Goal: Task Accomplishment & Management: Use online tool/utility

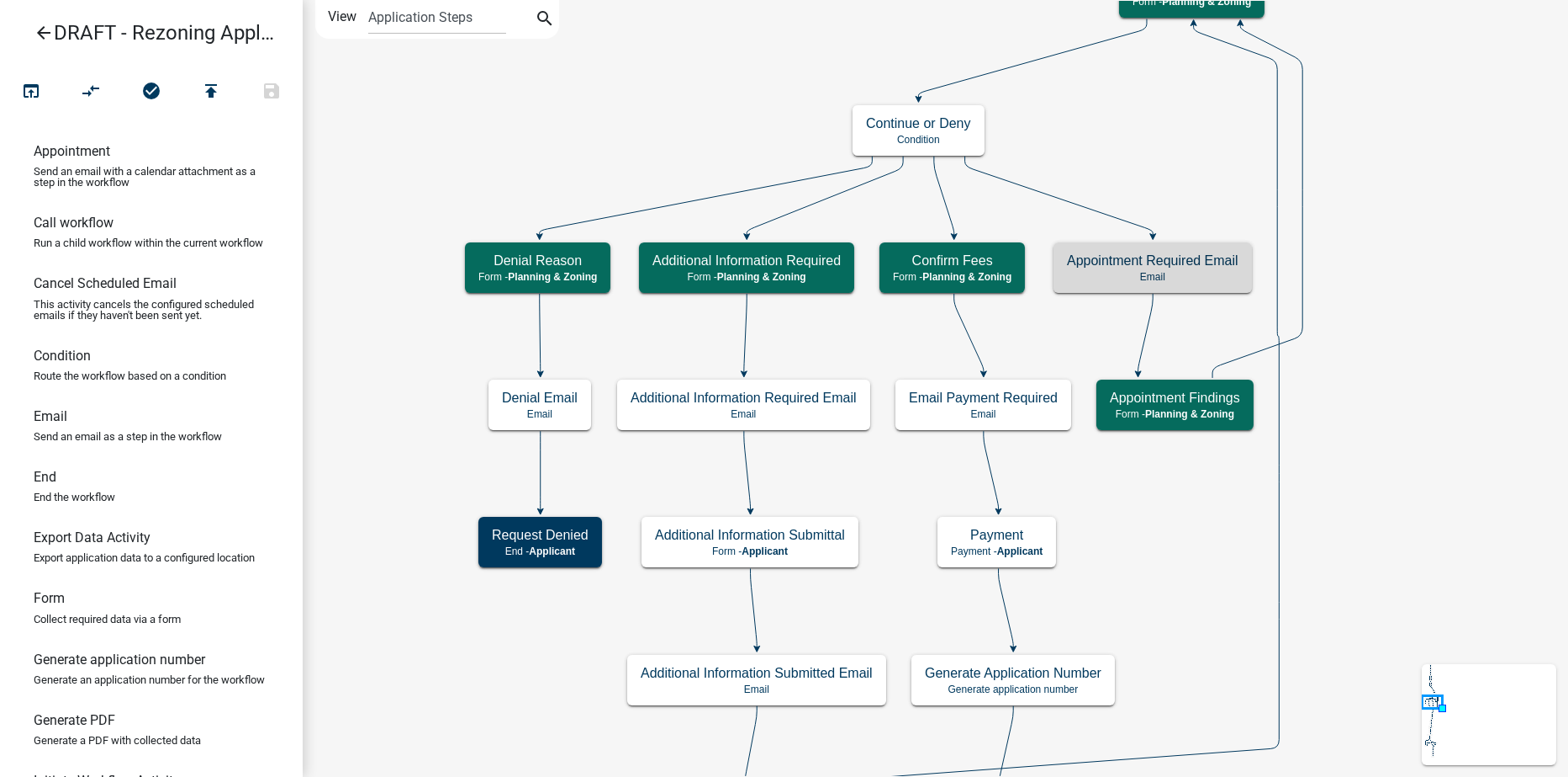
click at [45, 34] on icon "arrow_back" at bounding box center [44, 35] width 20 height 24
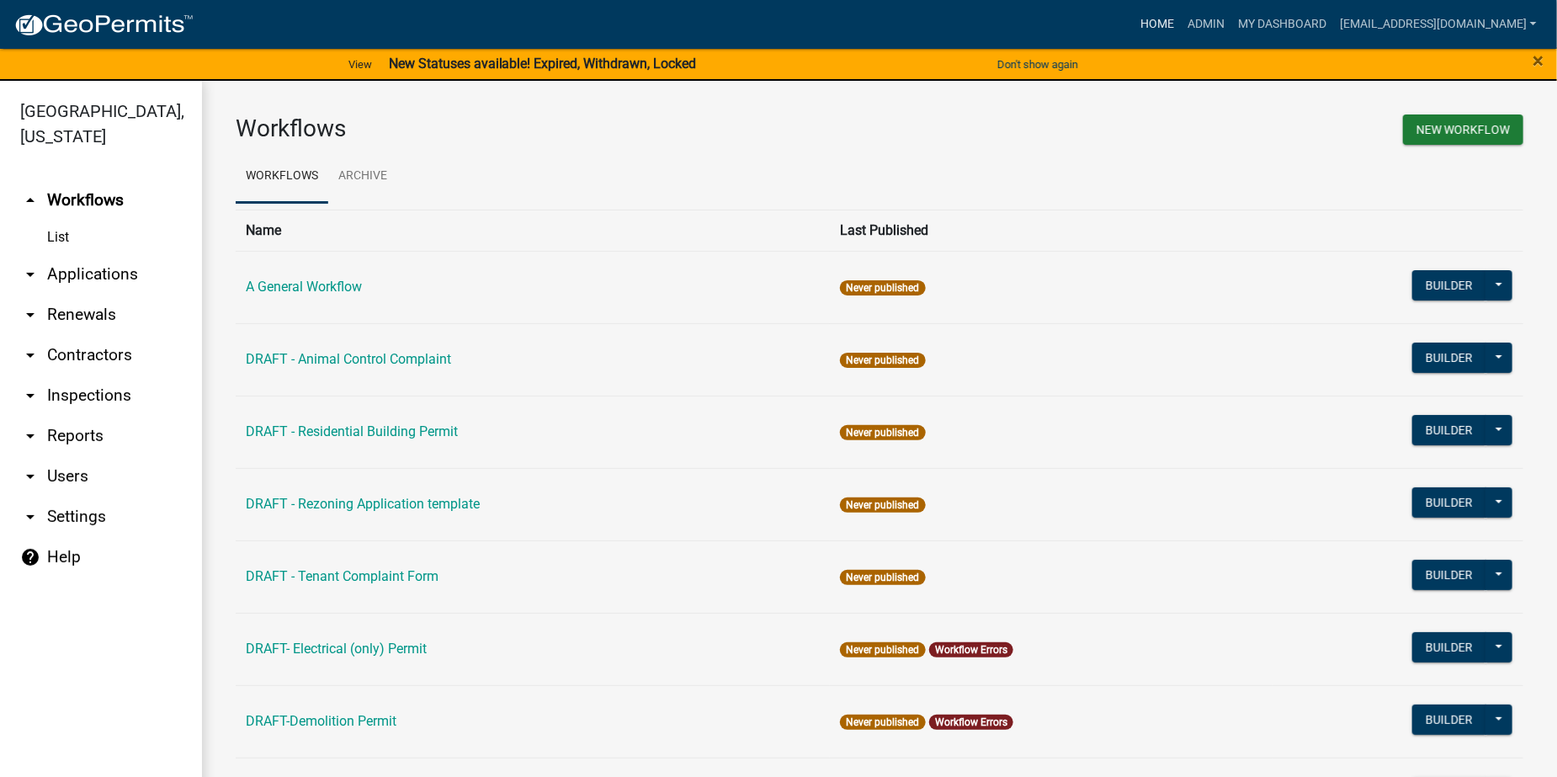
click at [1180, 16] on link "Home" at bounding box center [1156, 24] width 47 height 32
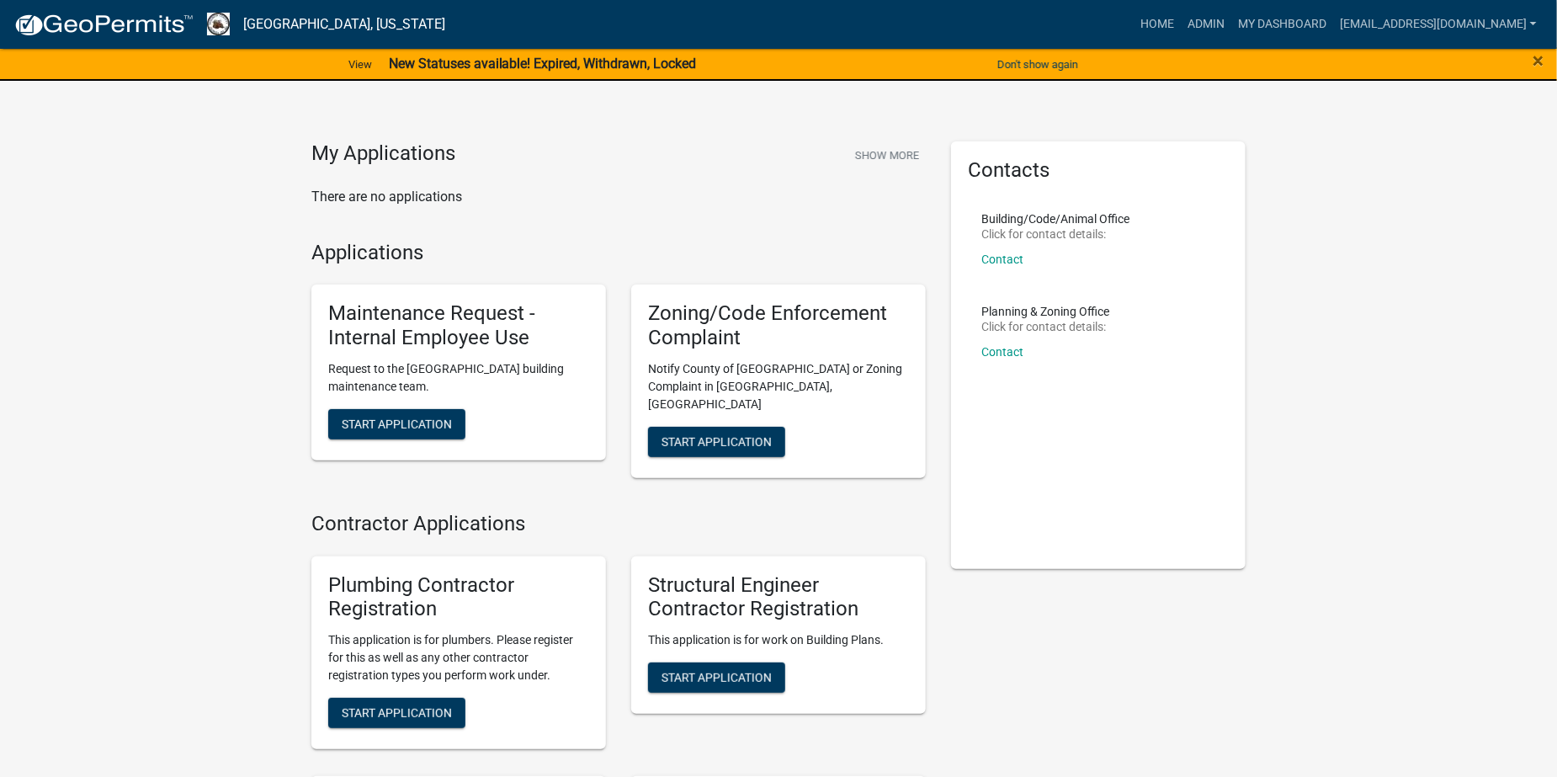
click at [1231, 27] on link "Admin" at bounding box center [1205, 24] width 50 height 32
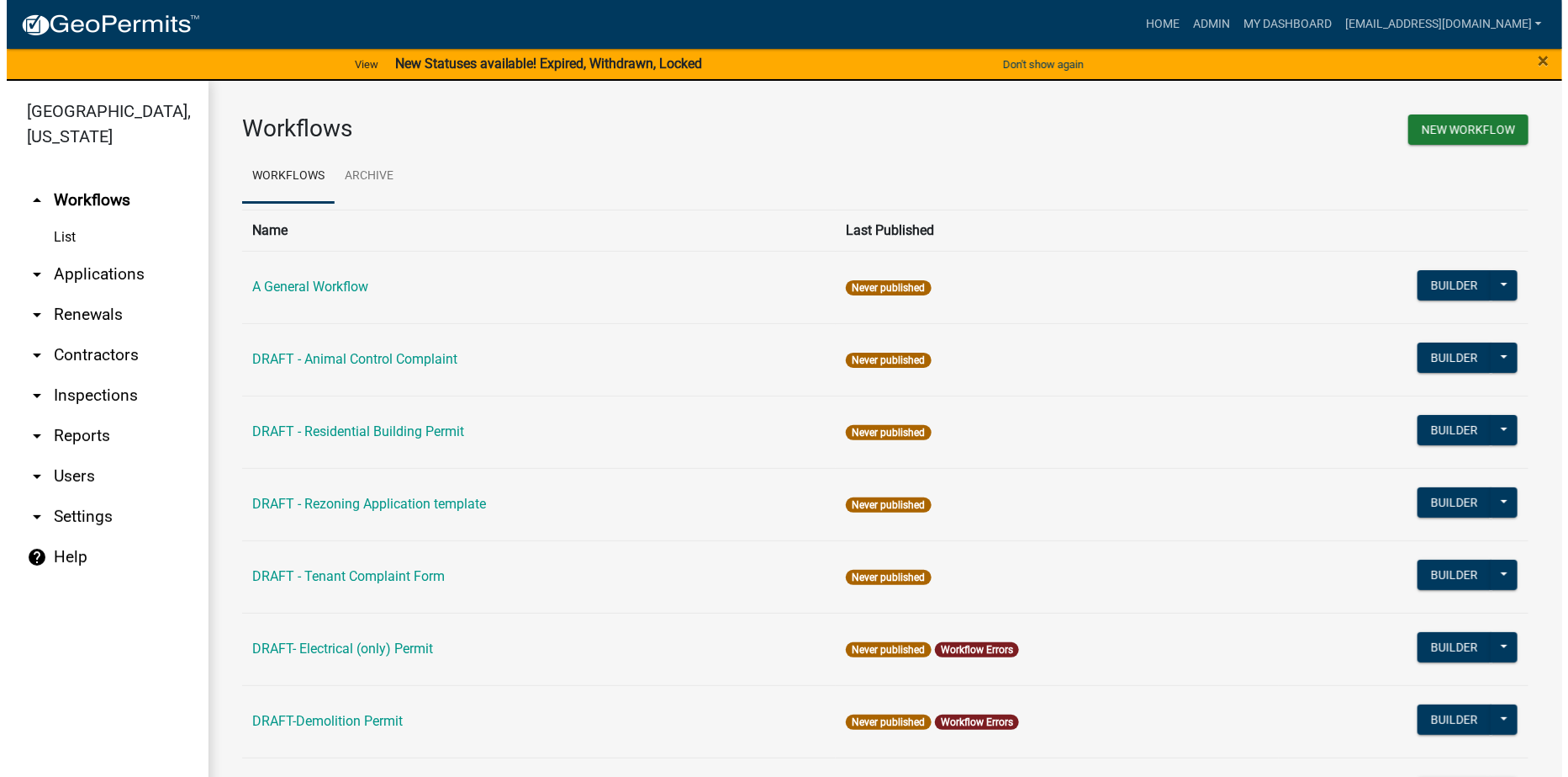
scroll to position [168, 0]
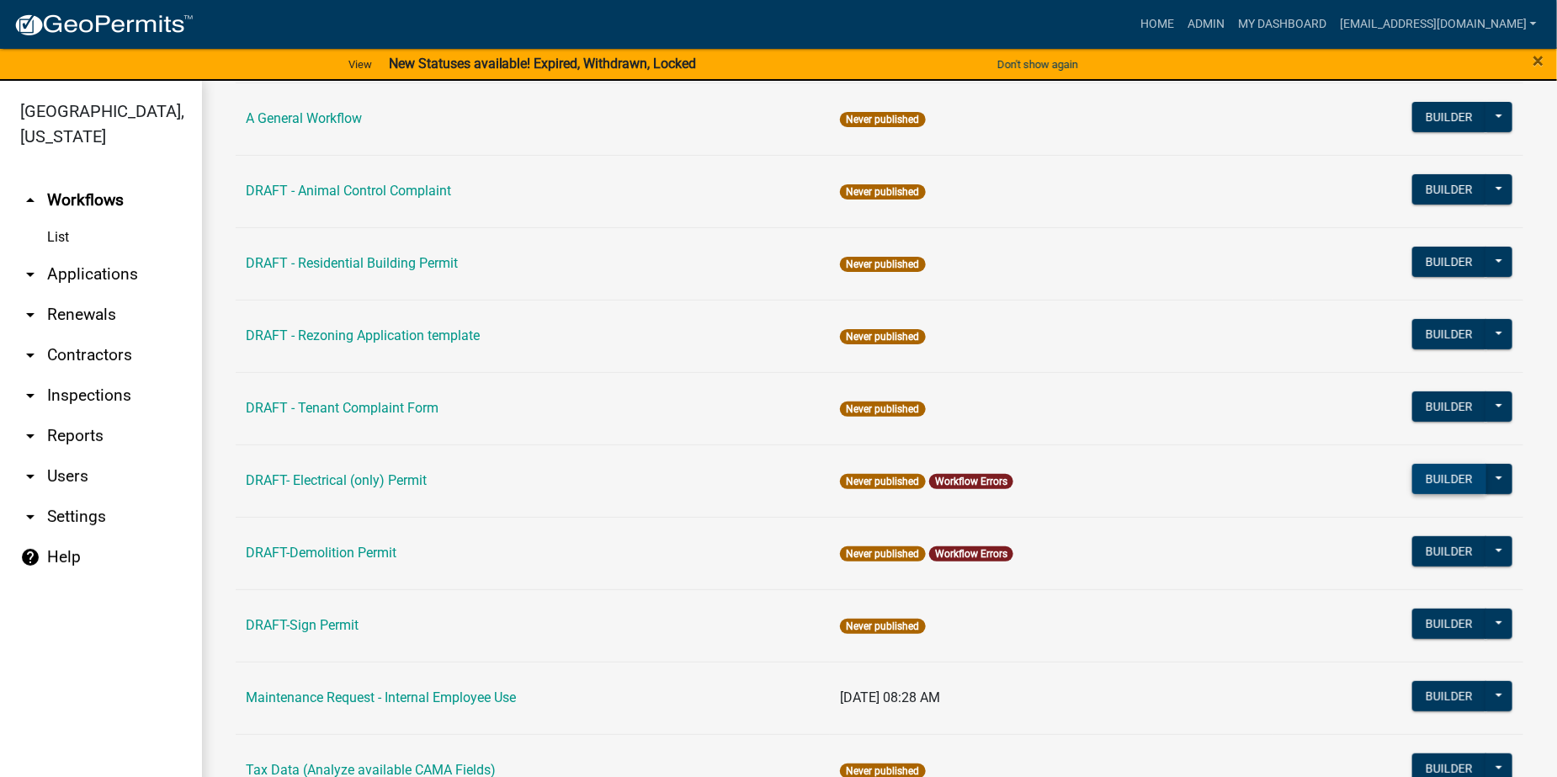
click at [1426, 475] on button "Builder" at bounding box center [1449, 479] width 74 height 30
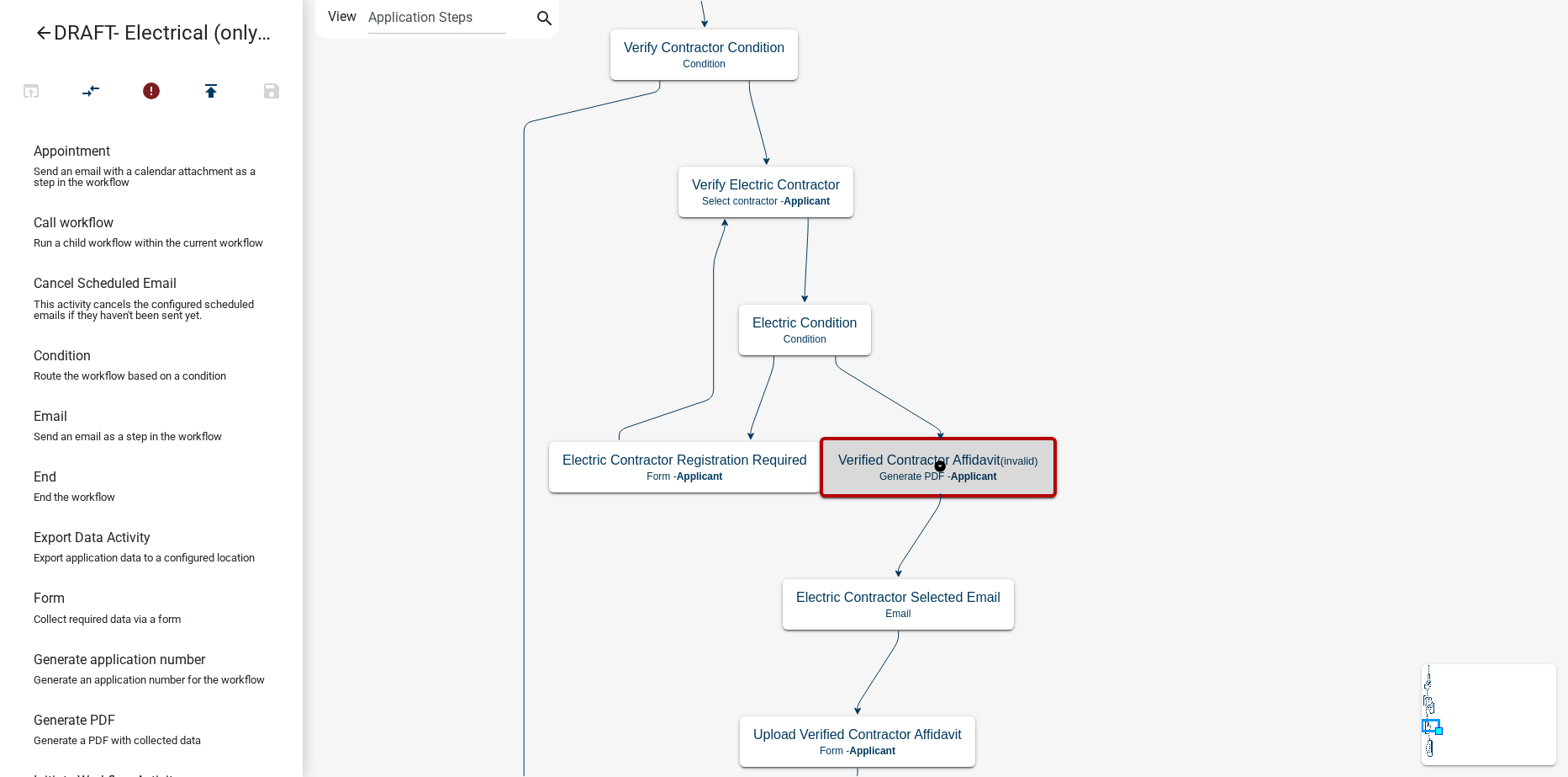
click at [987, 462] on h5 "Verified Contractor Affidavit (invalid)" at bounding box center [938, 460] width 200 height 16
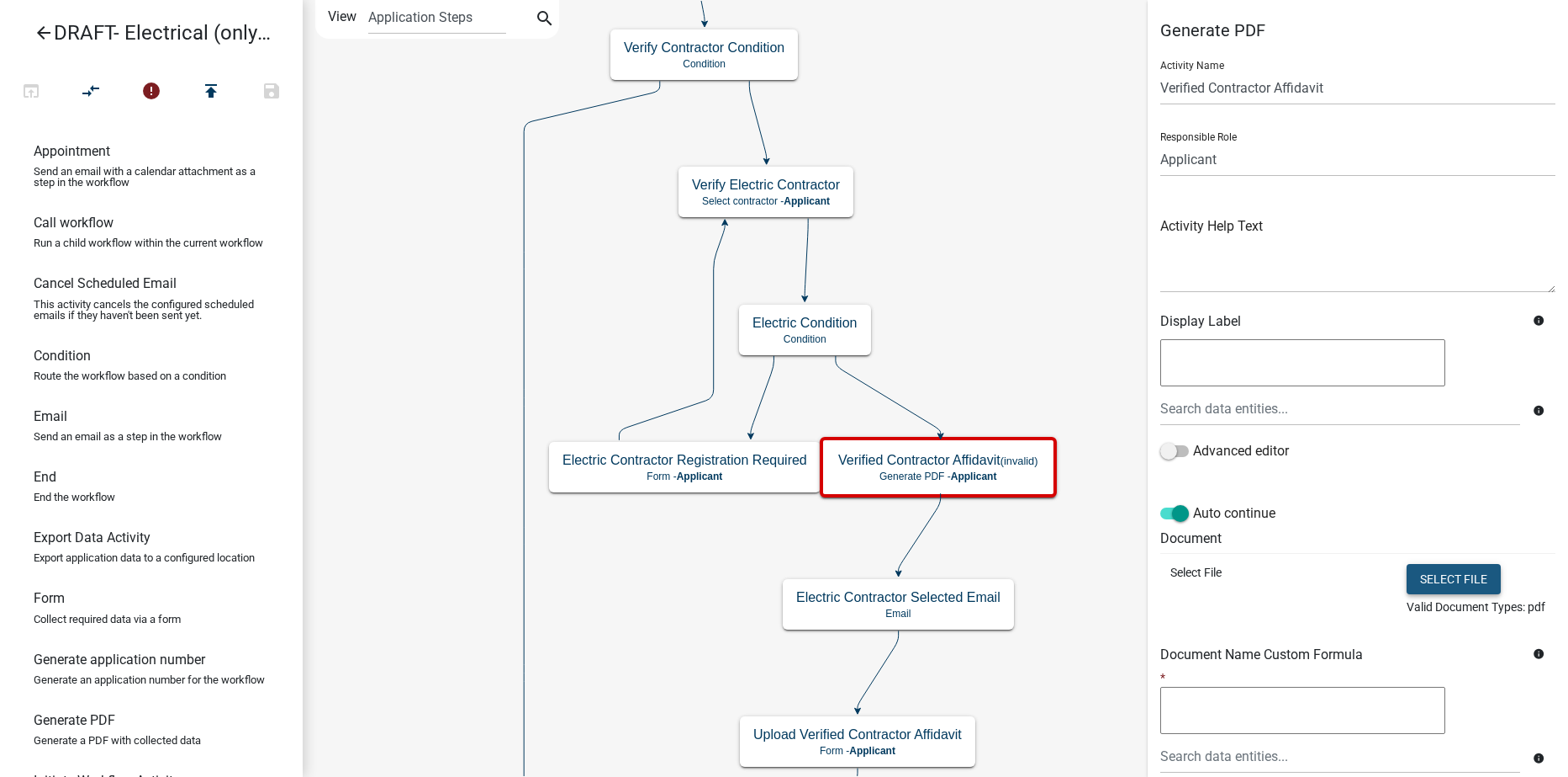
click at [1418, 574] on button "Select file" at bounding box center [1454, 579] width 94 height 30
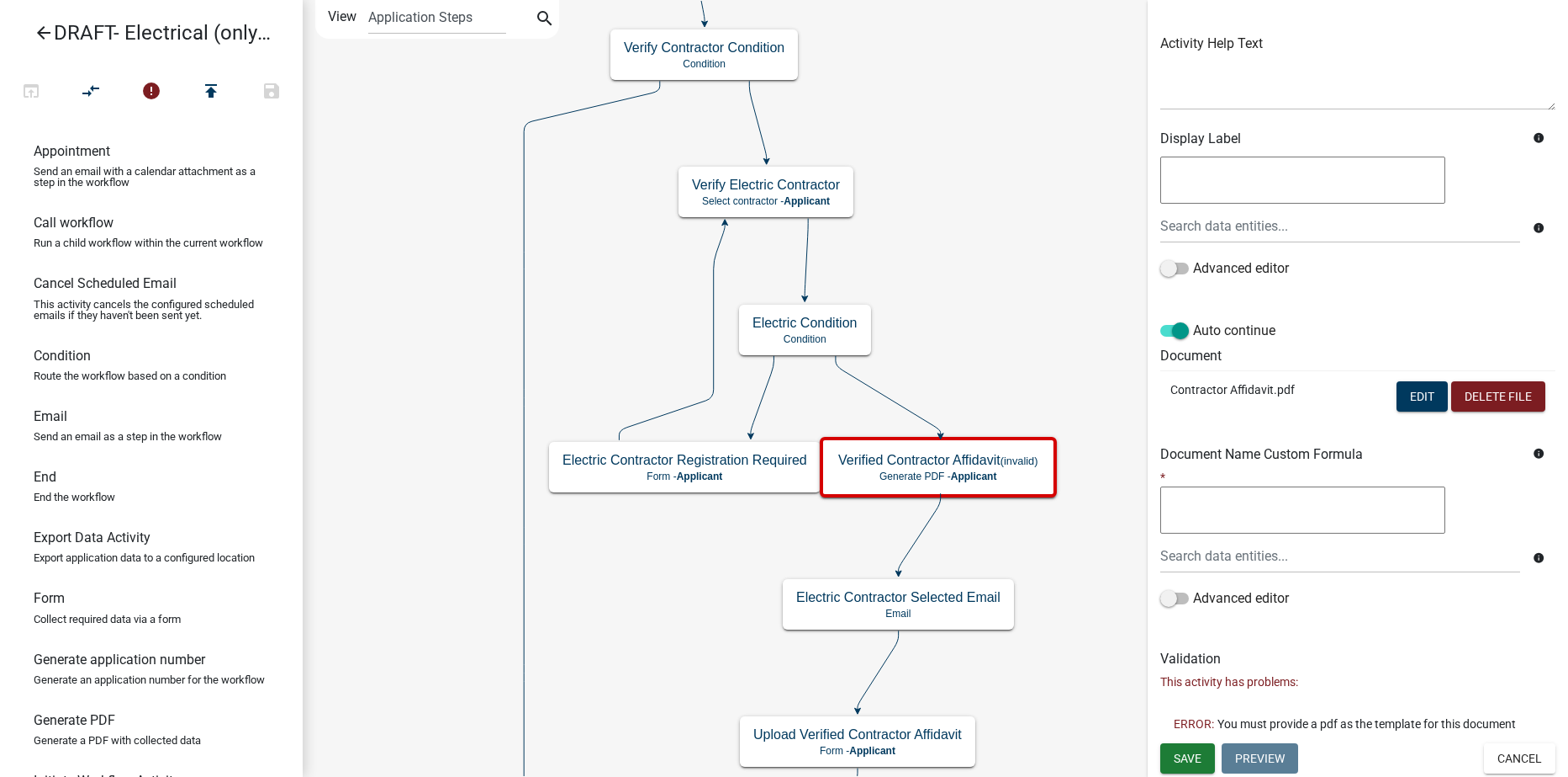
scroll to position [183, 0]
click at [1190, 758] on span "Save" at bounding box center [1188, 756] width 28 height 13
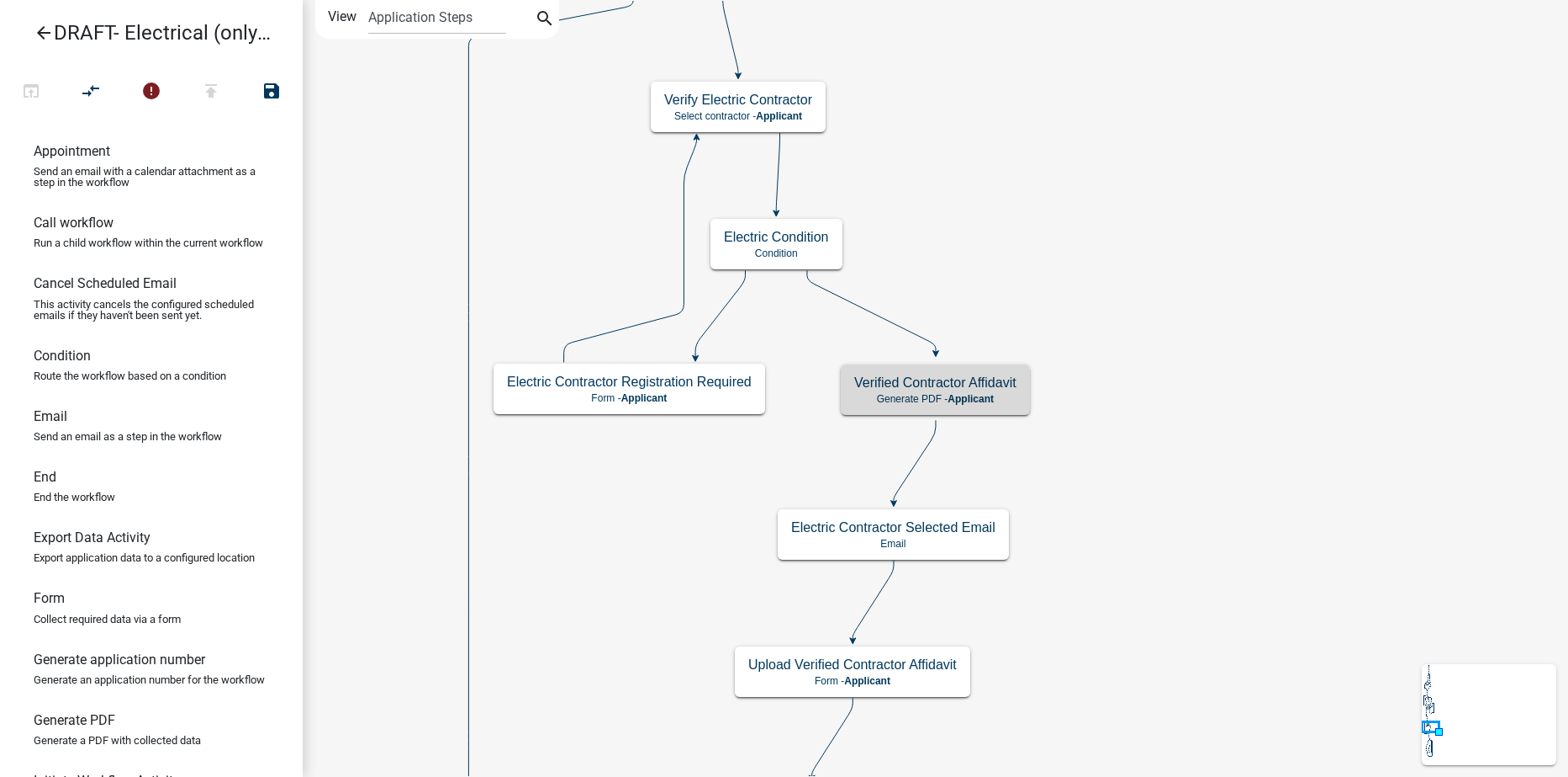
scroll to position [0, 0]
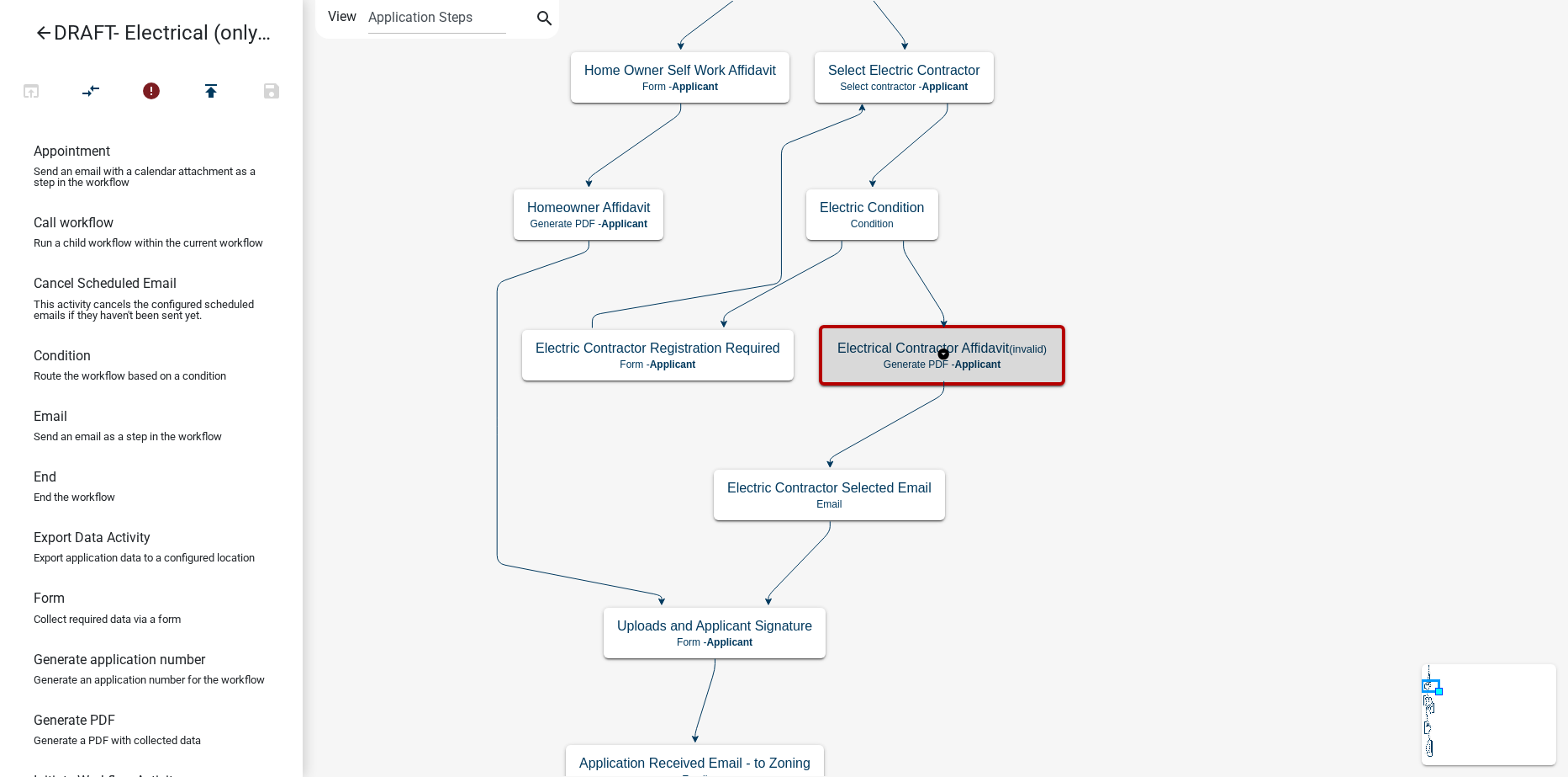
click at [1019, 358] on p "Generate PDF - Applicant" at bounding box center [941, 364] width 209 height 12
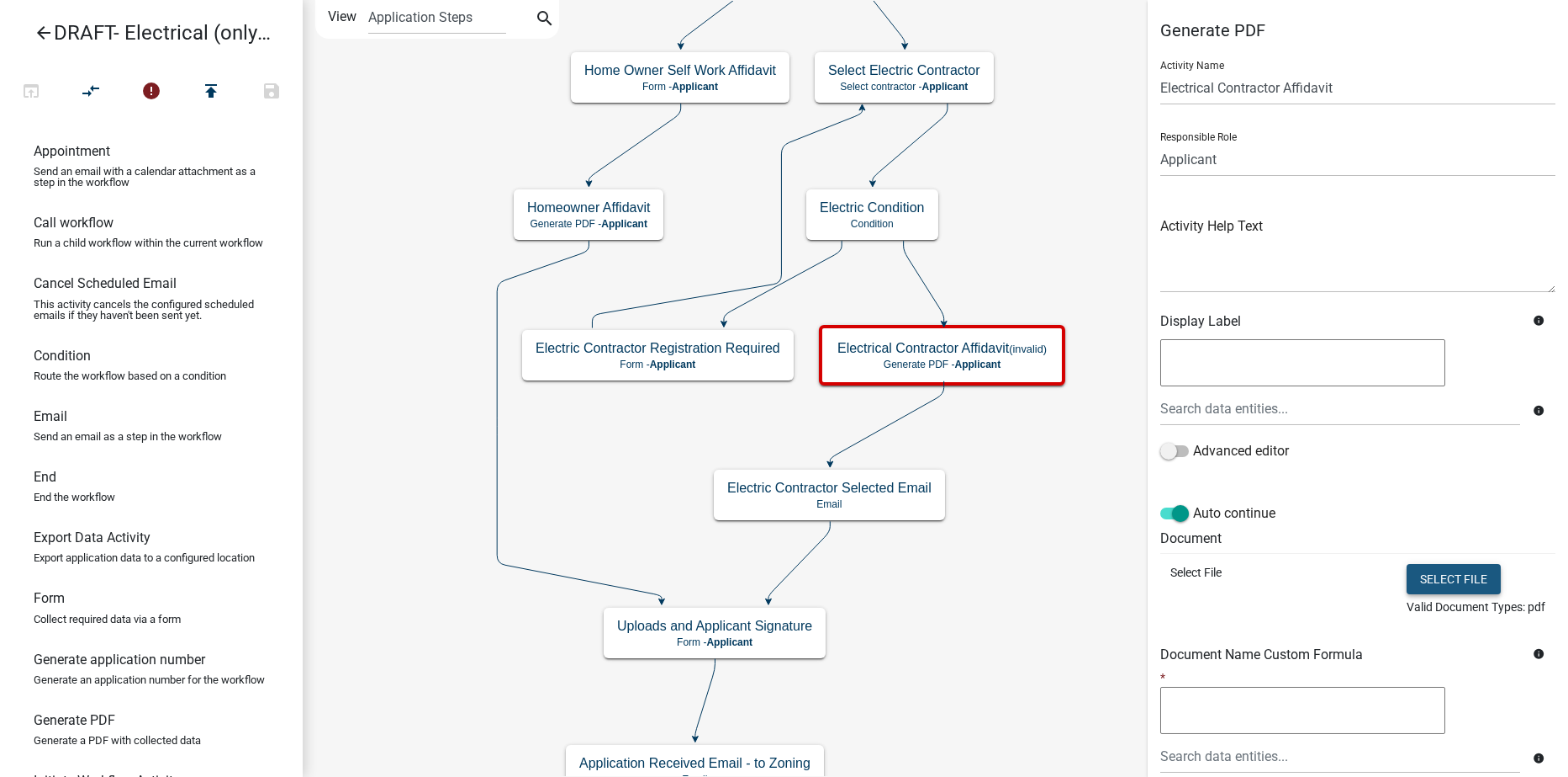
click at [1428, 581] on button "Select file" at bounding box center [1454, 579] width 94 height 30
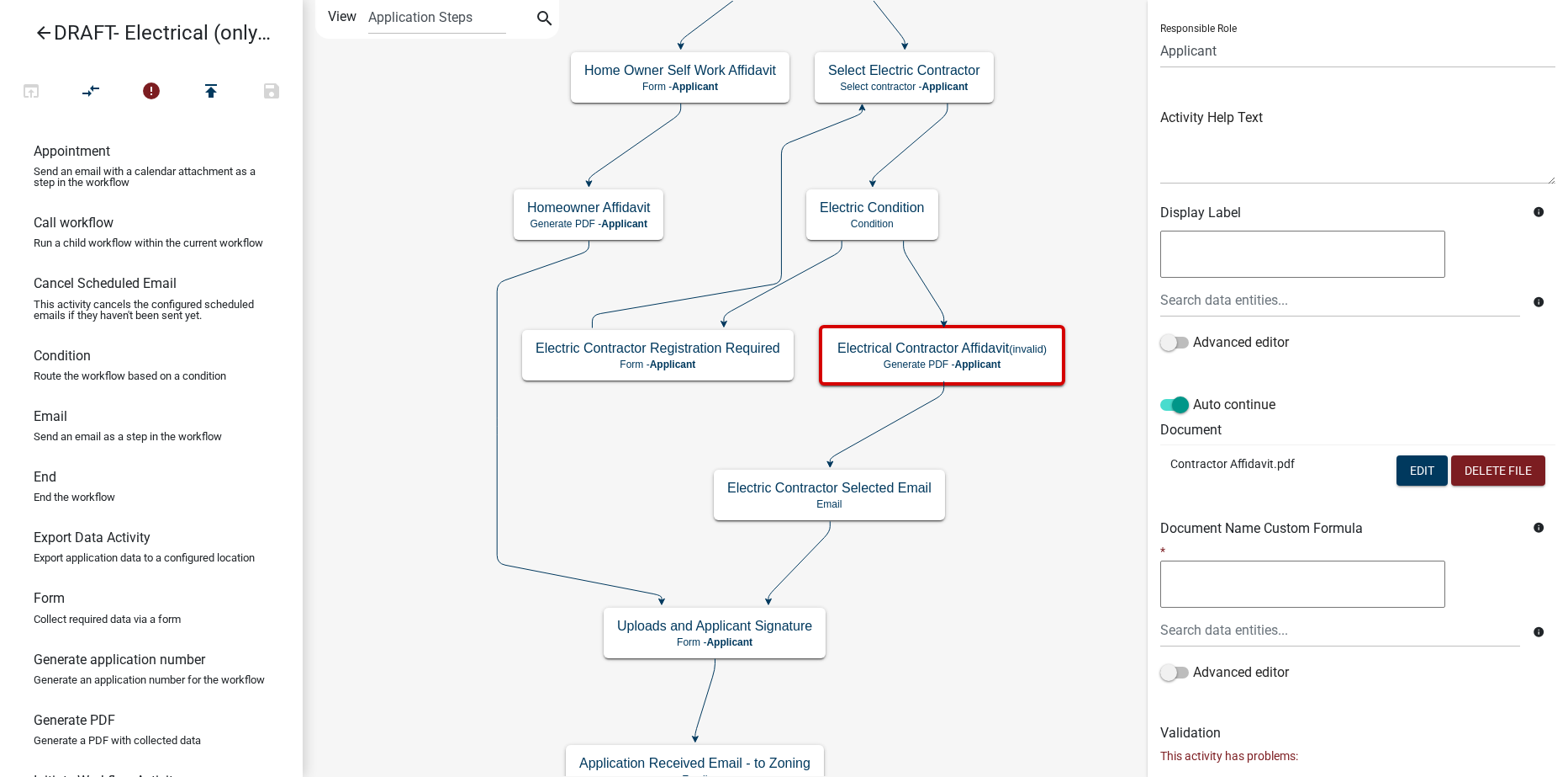
scroll to position [183, 0]
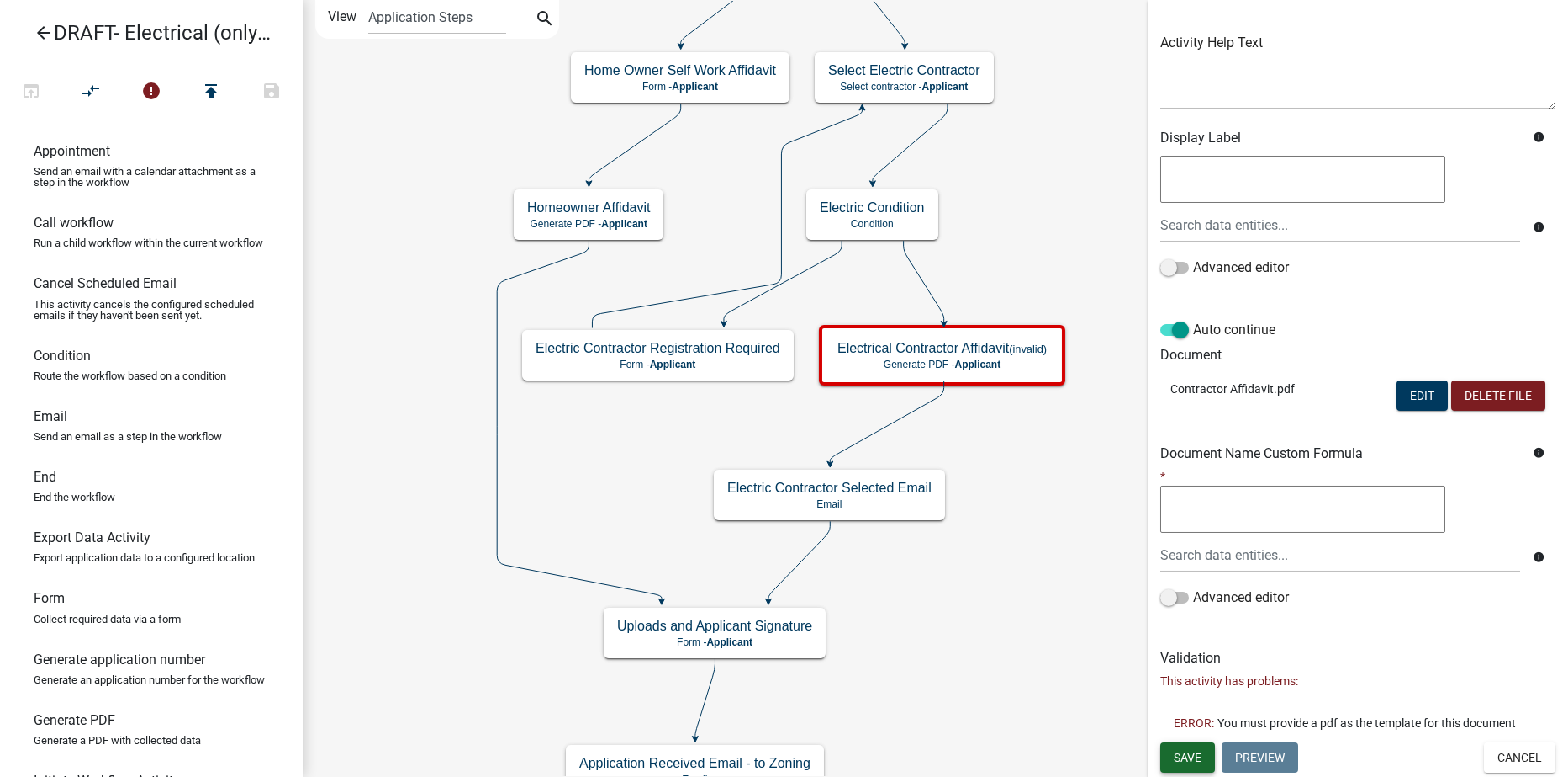
click at [1183, 756] on span "Save" at bounding box center [1188, 756] width 28 height 13
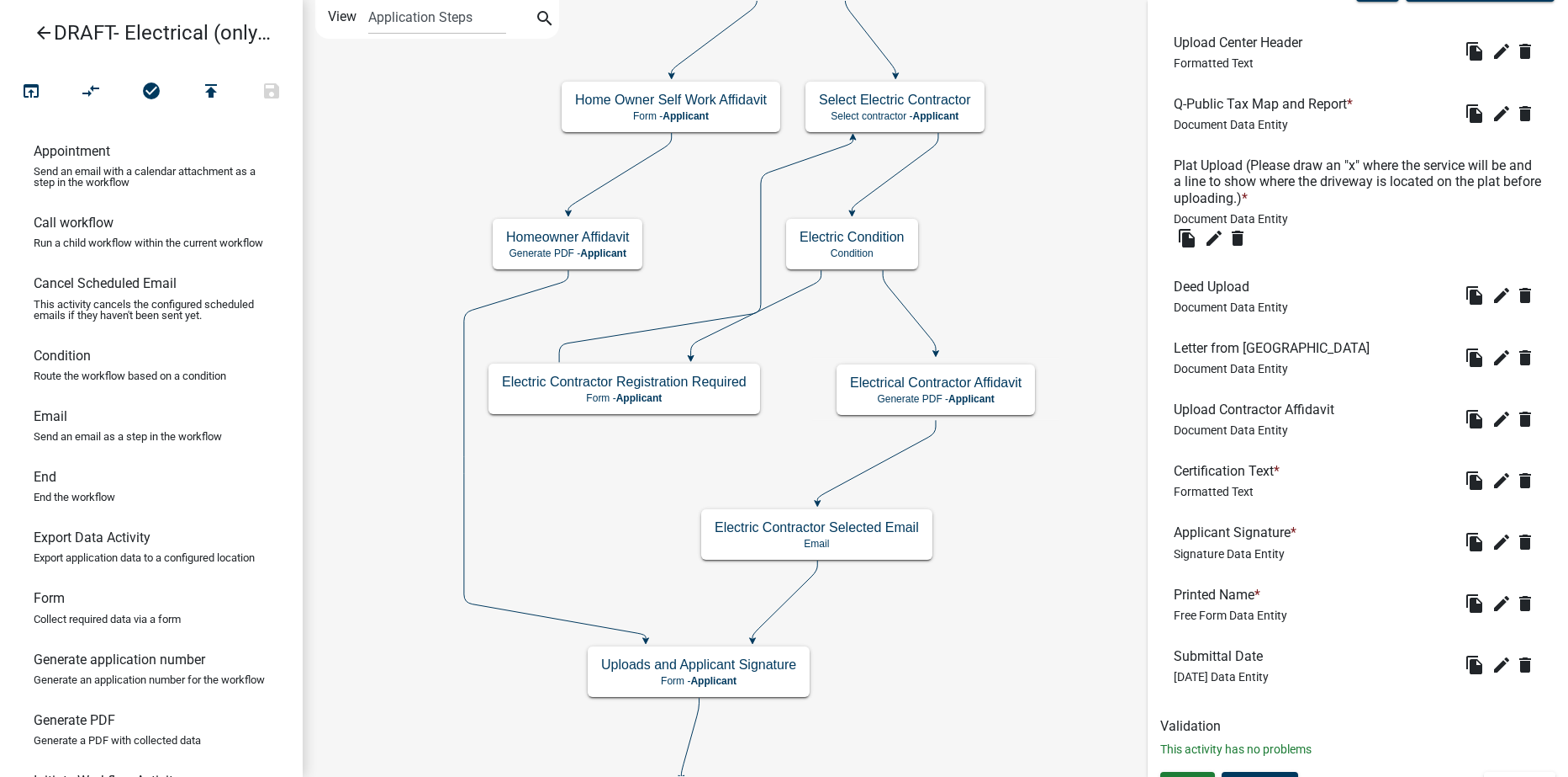
scroll to position [569, 0]
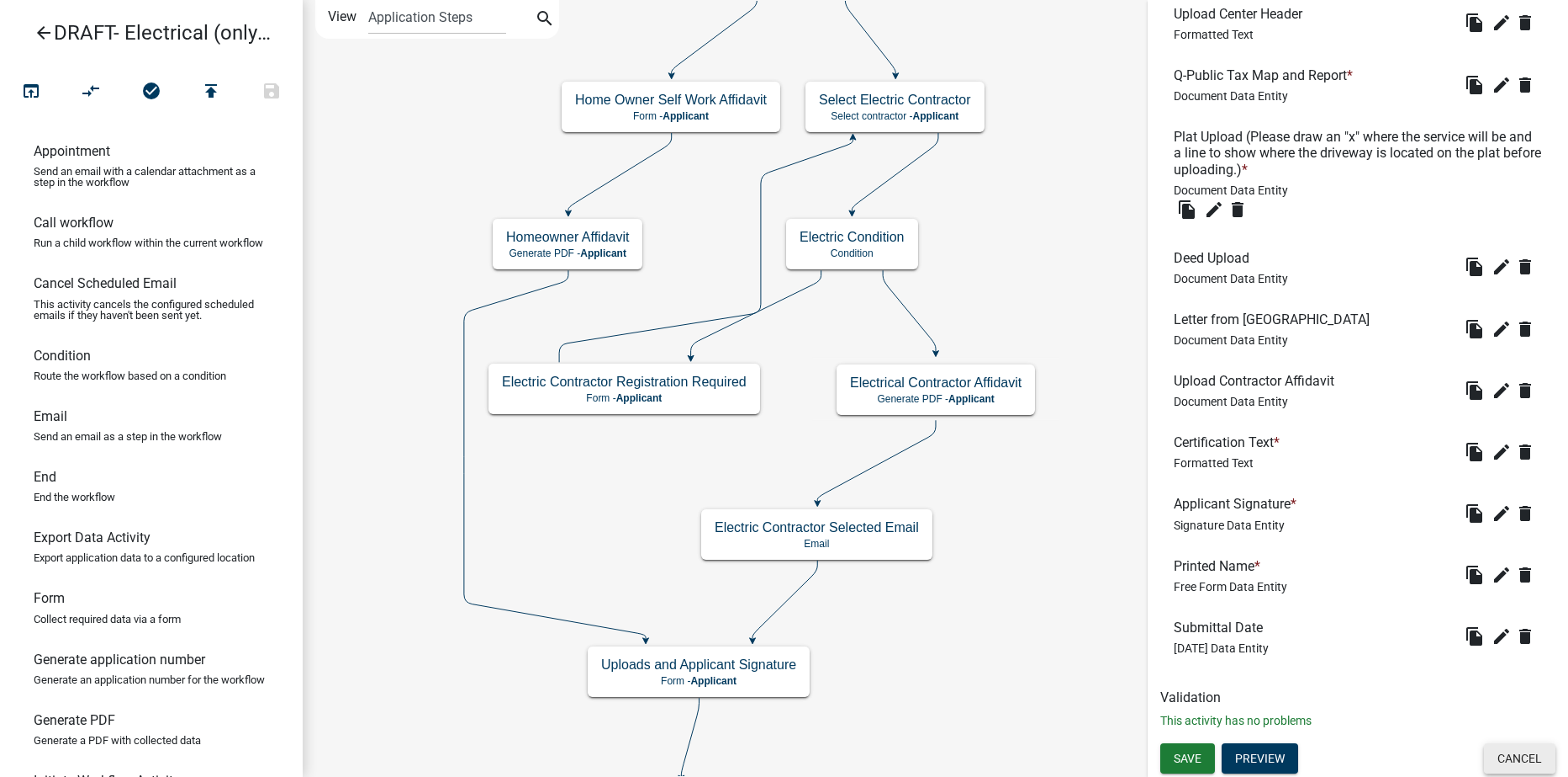
click at [1505, 755] on button "Cancel" at bounding box center [1520, 758] width 72 height 30
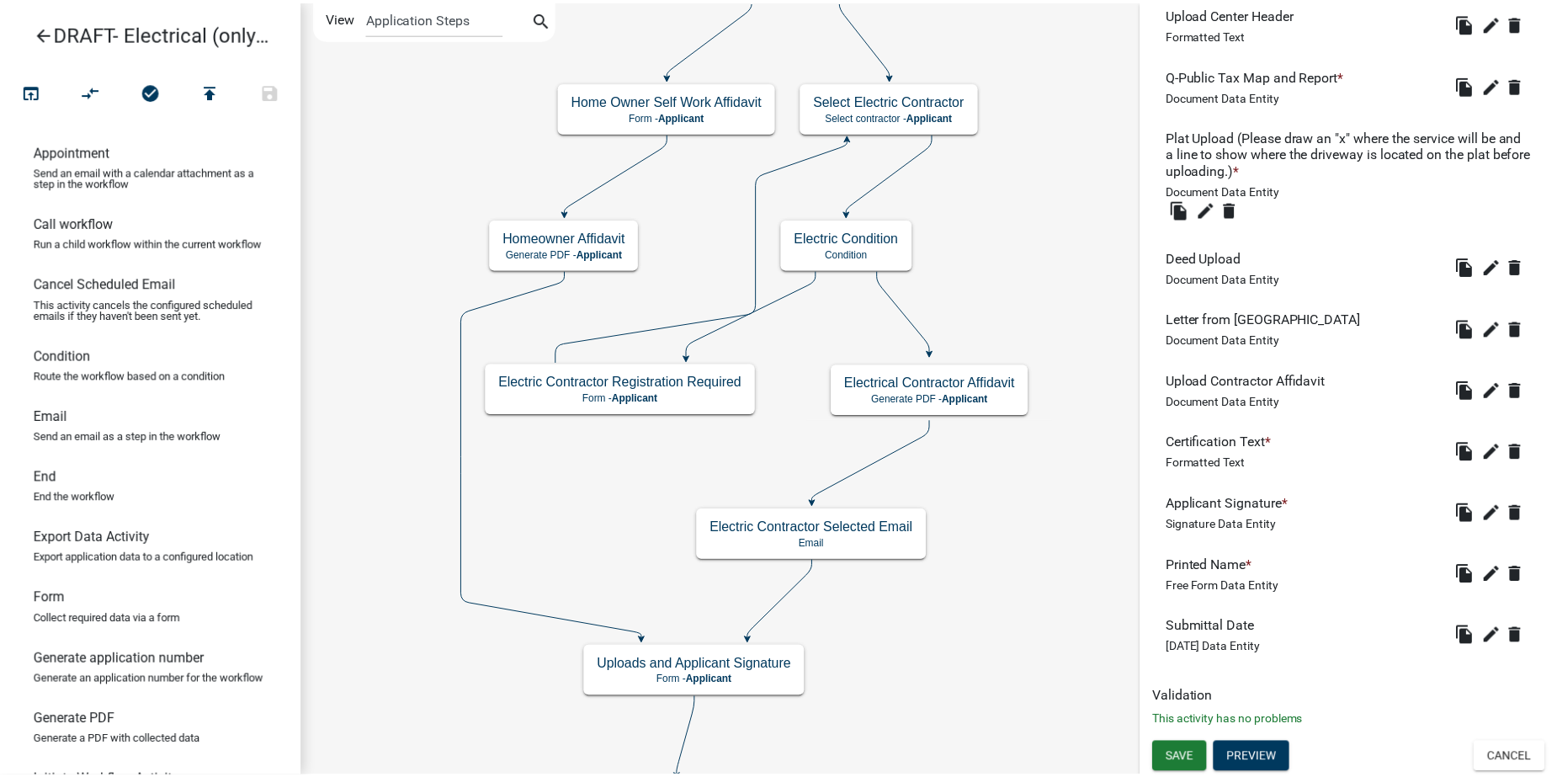
scroll to position [0, 0]
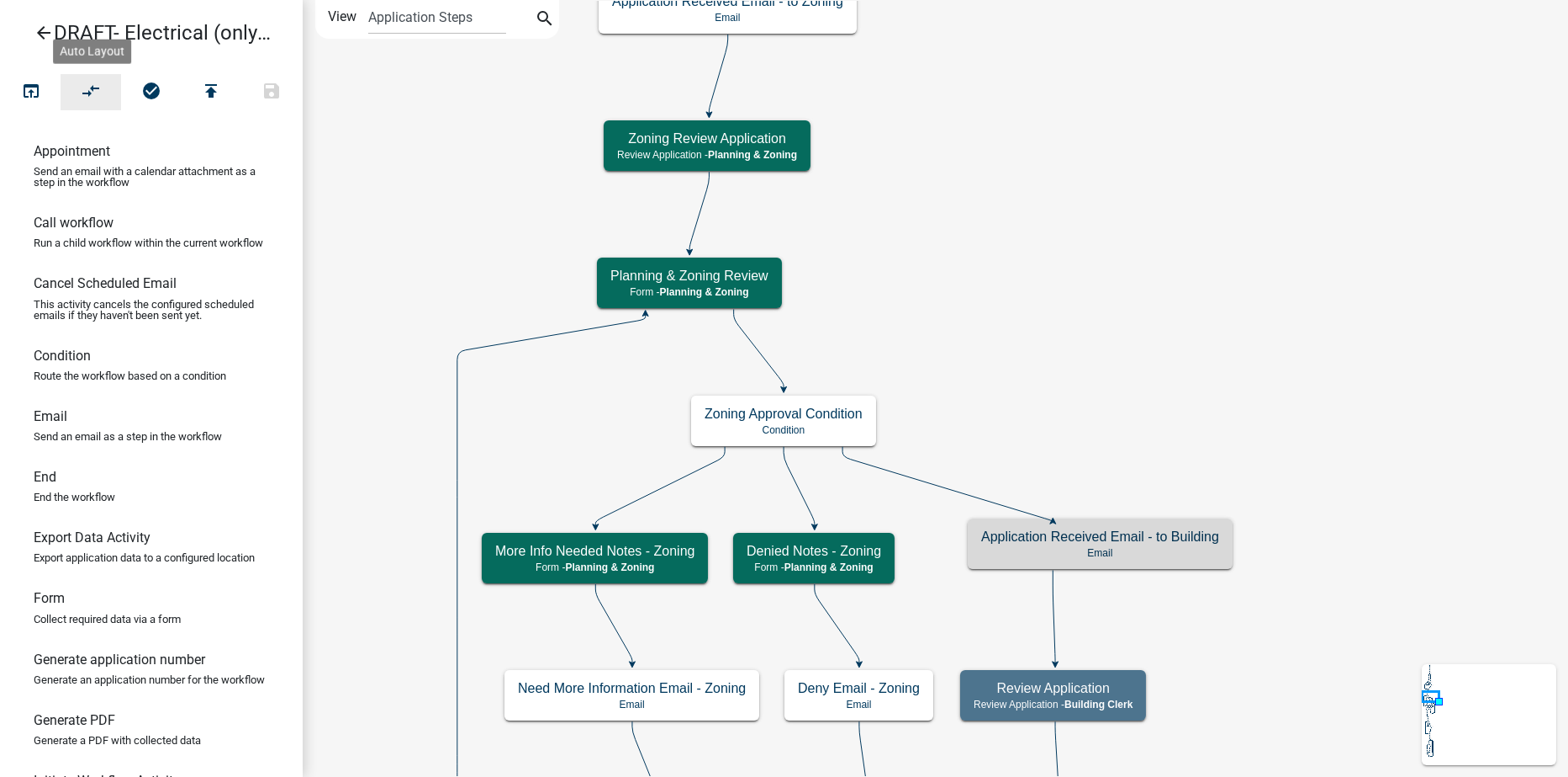
click at [90, 97] on icon "compare_arrows" at bounding box center [92, 93] width 20 height 24
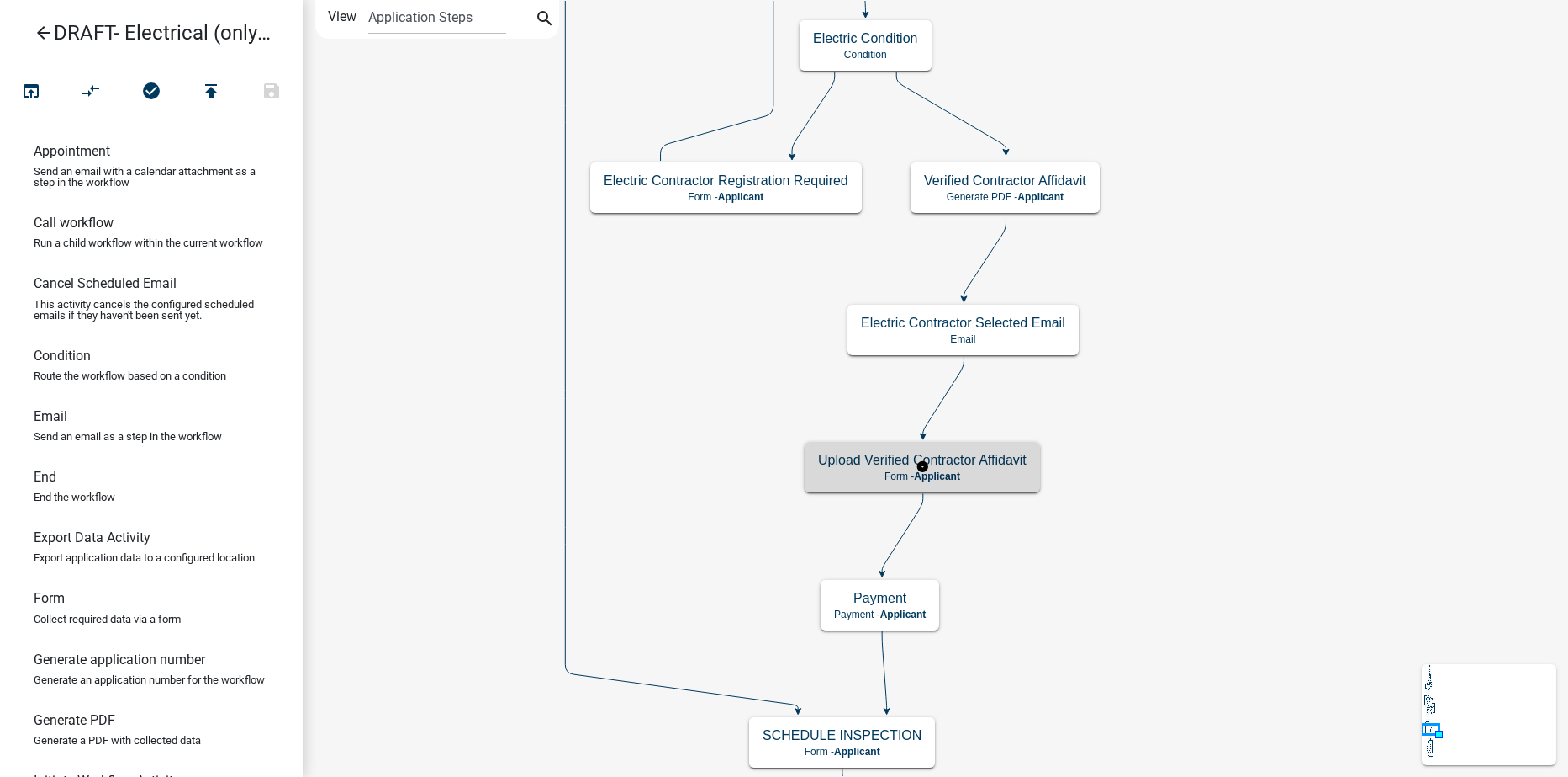
click at [986, 471] on p "Form - Applicant" at bounding box center [922, 476] width 209 height 12
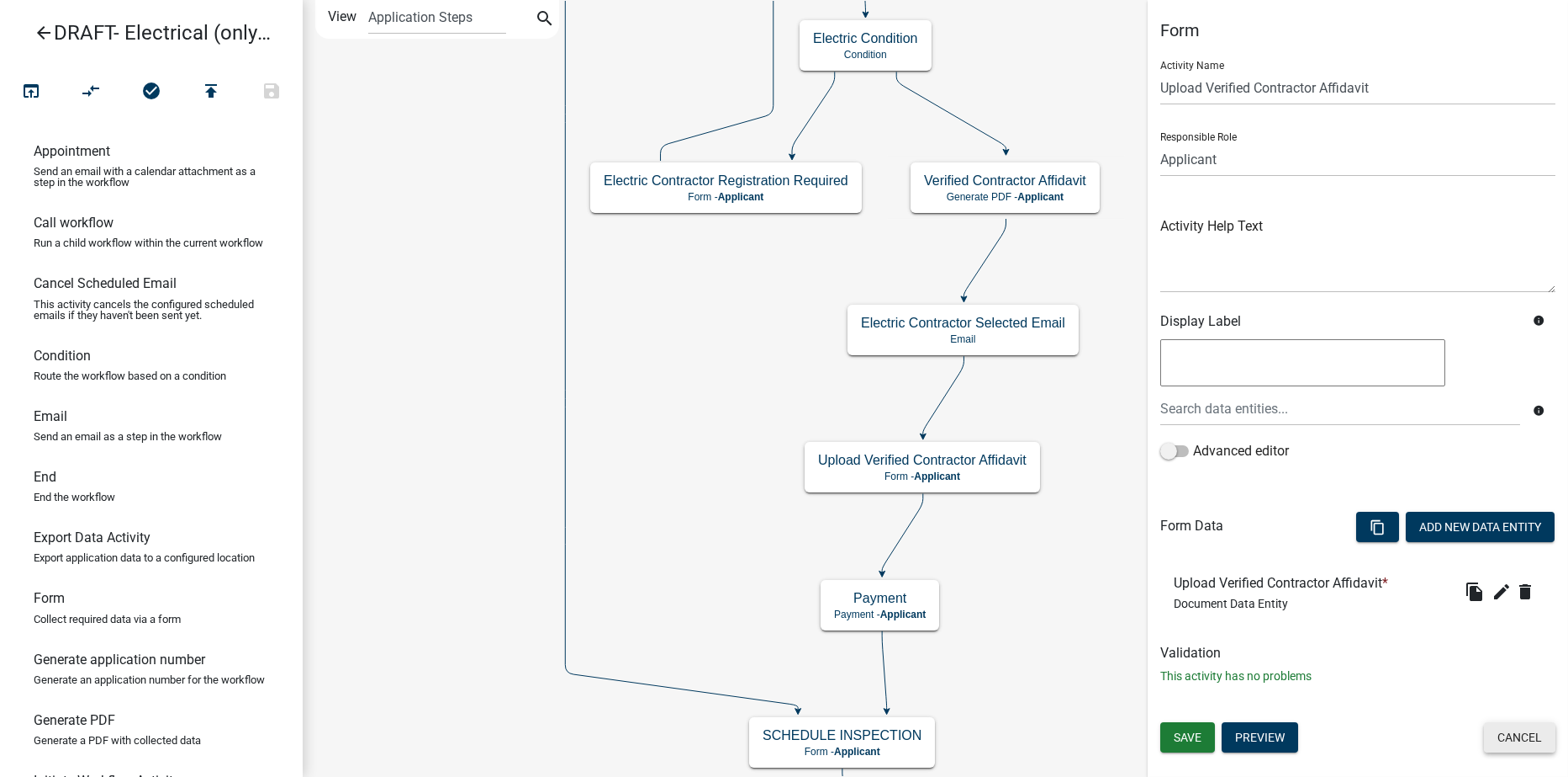
click at [1509, 728] on button "Cancel" at bounding box center [1520, 737] width 72 height 30
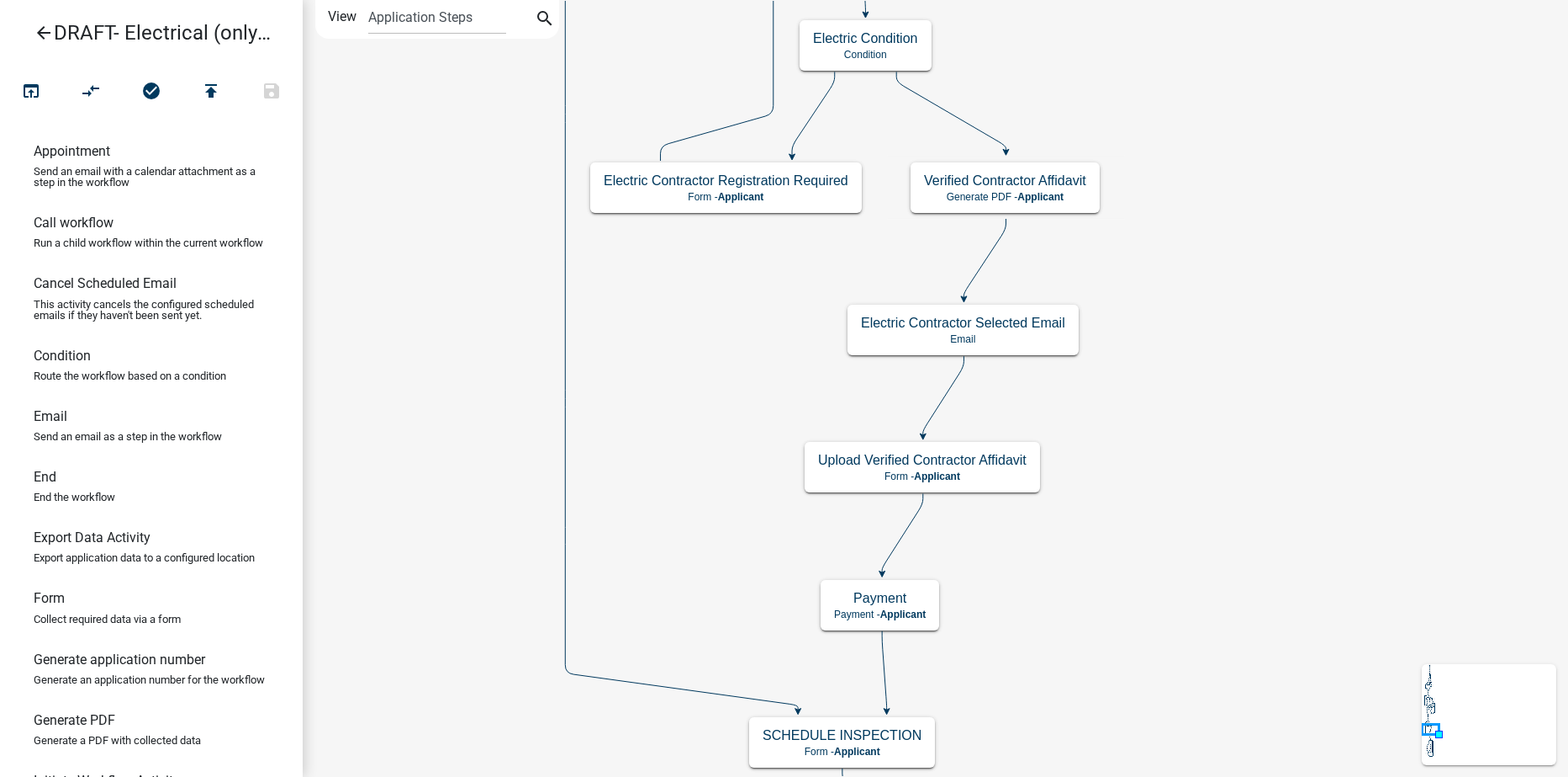
click at [38, 31] on icon "arrow_back" at bounding box center [44, 35] width 20 height 24
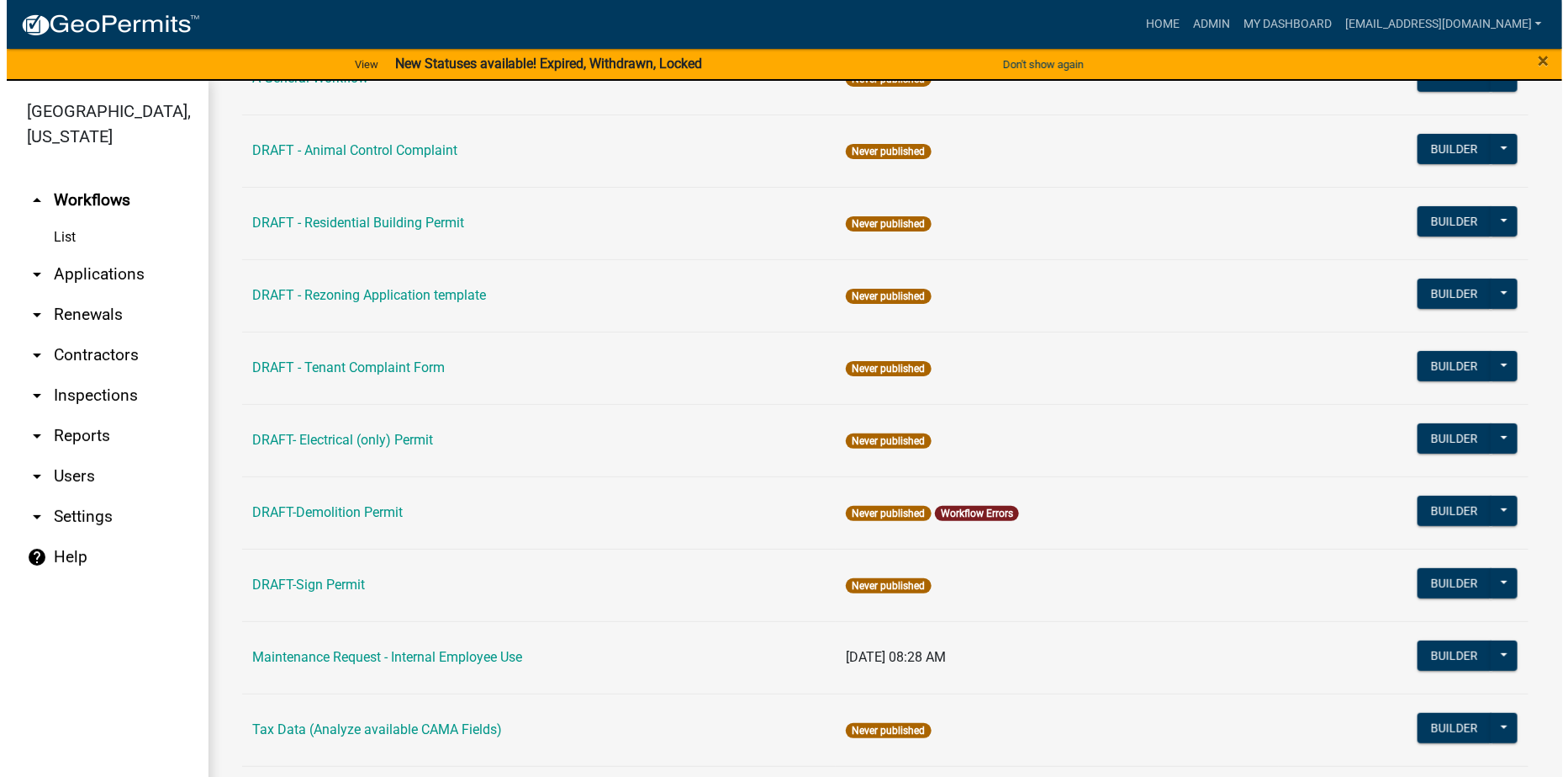
scroll to position [211, 0]
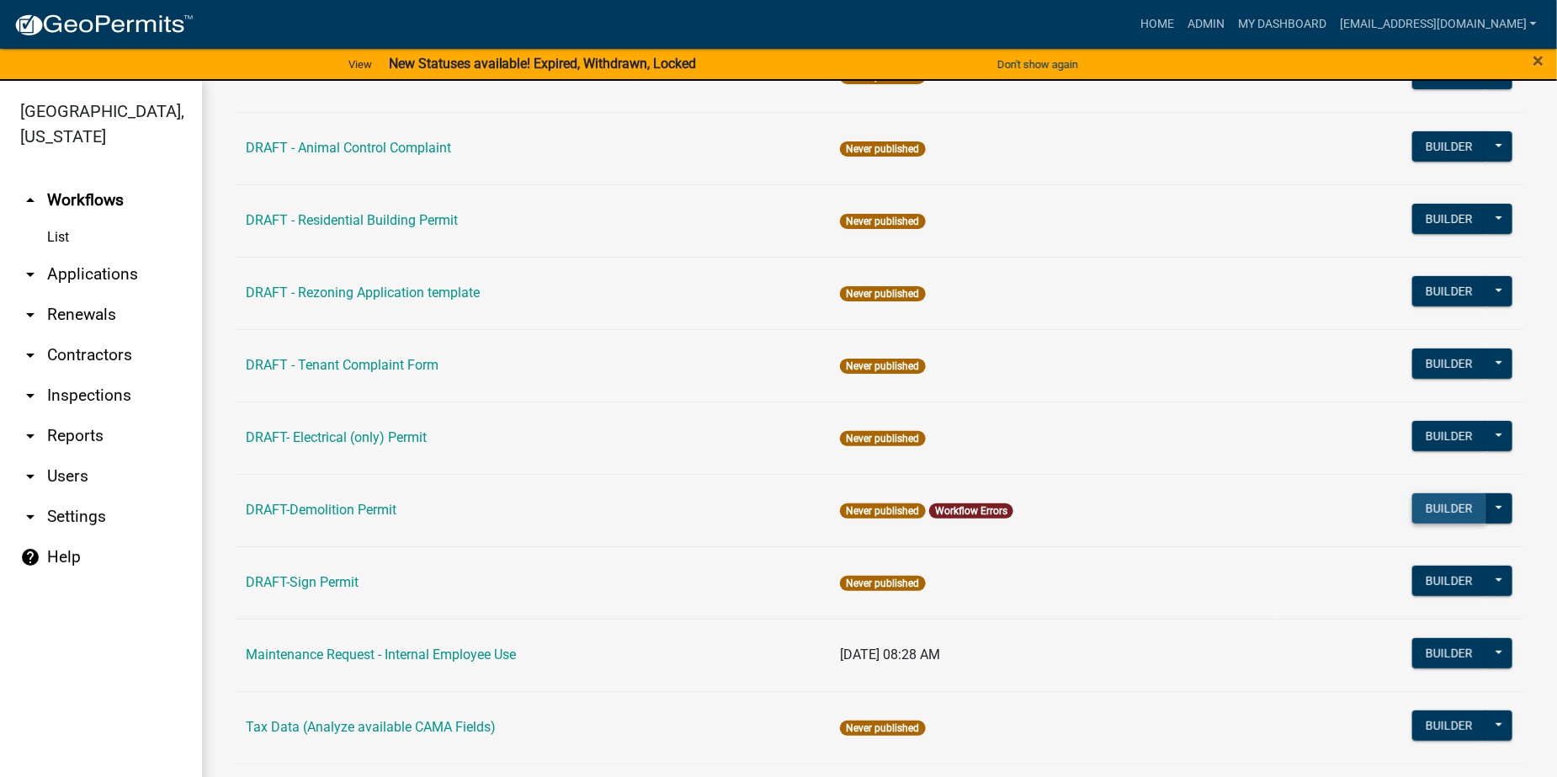
click at [1414, 506] on button "Builder" at bounding box center [1449, 508] width 74 height 30
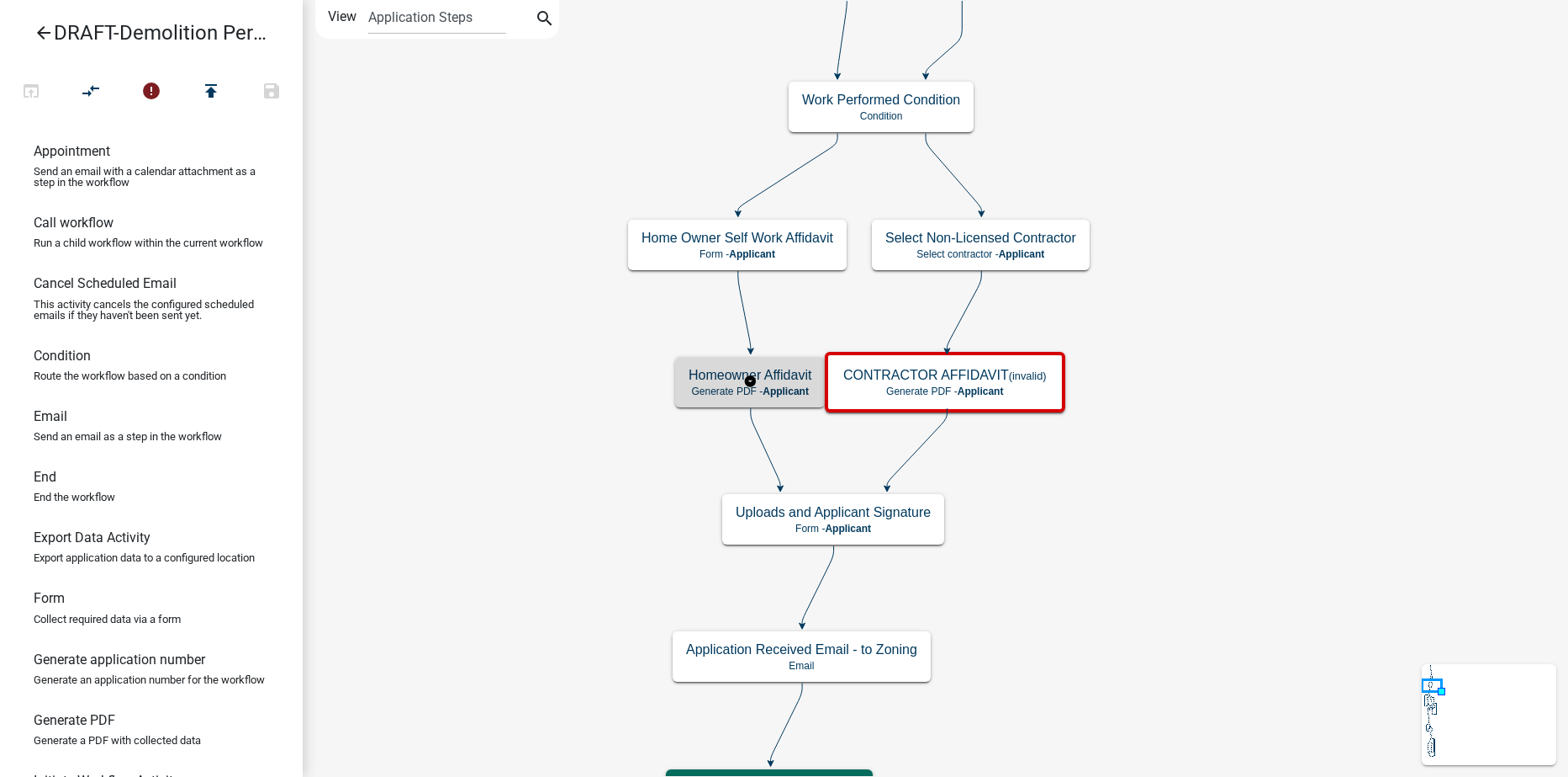
click at [697, 379] on h5 "Homeowner Affidavit" at bounding box center [750, 375] width 123 height 16
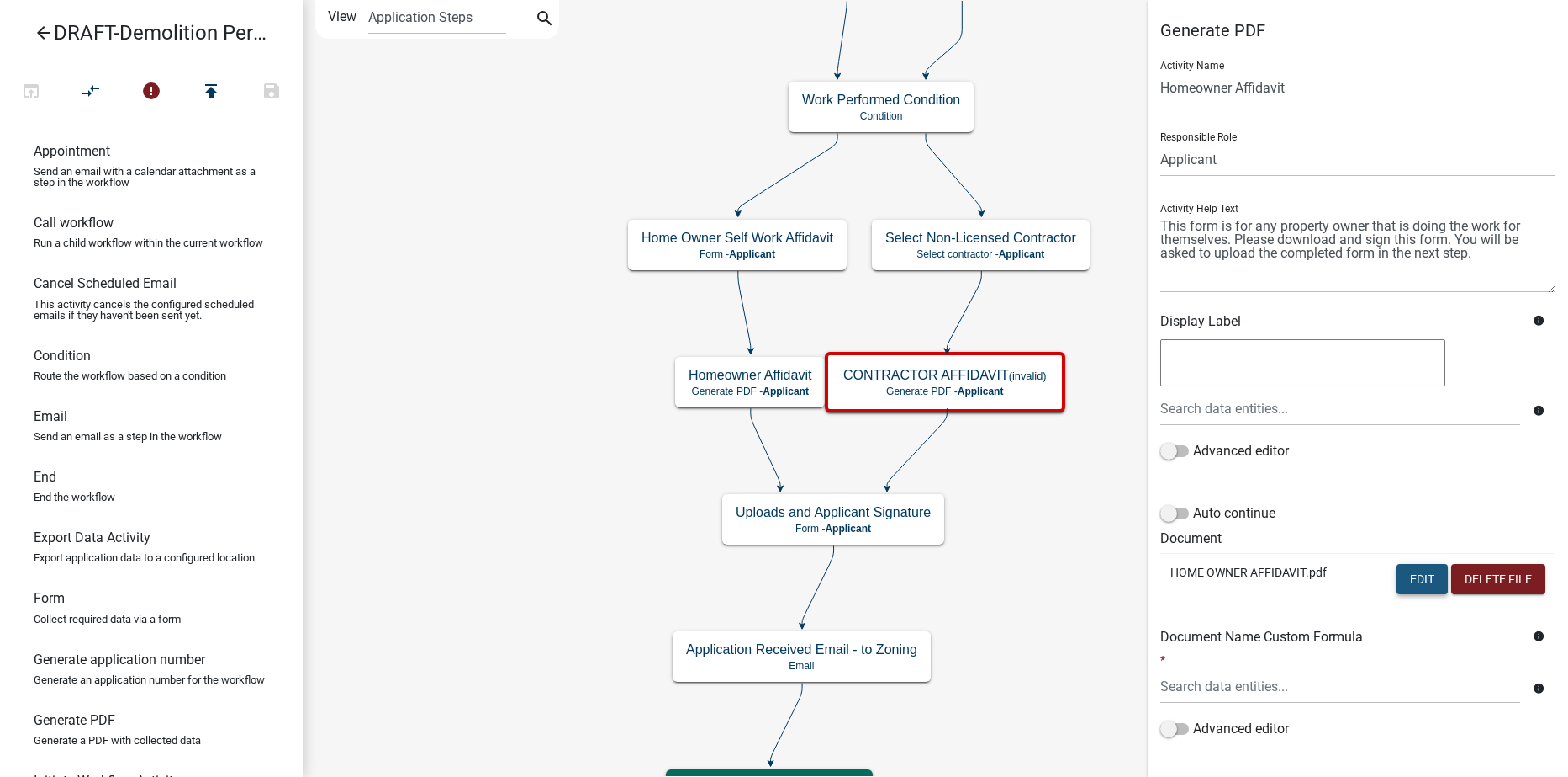
click at [1396, 577] on button "Edit" at bounding box center [1421, 579] width 51 height 30
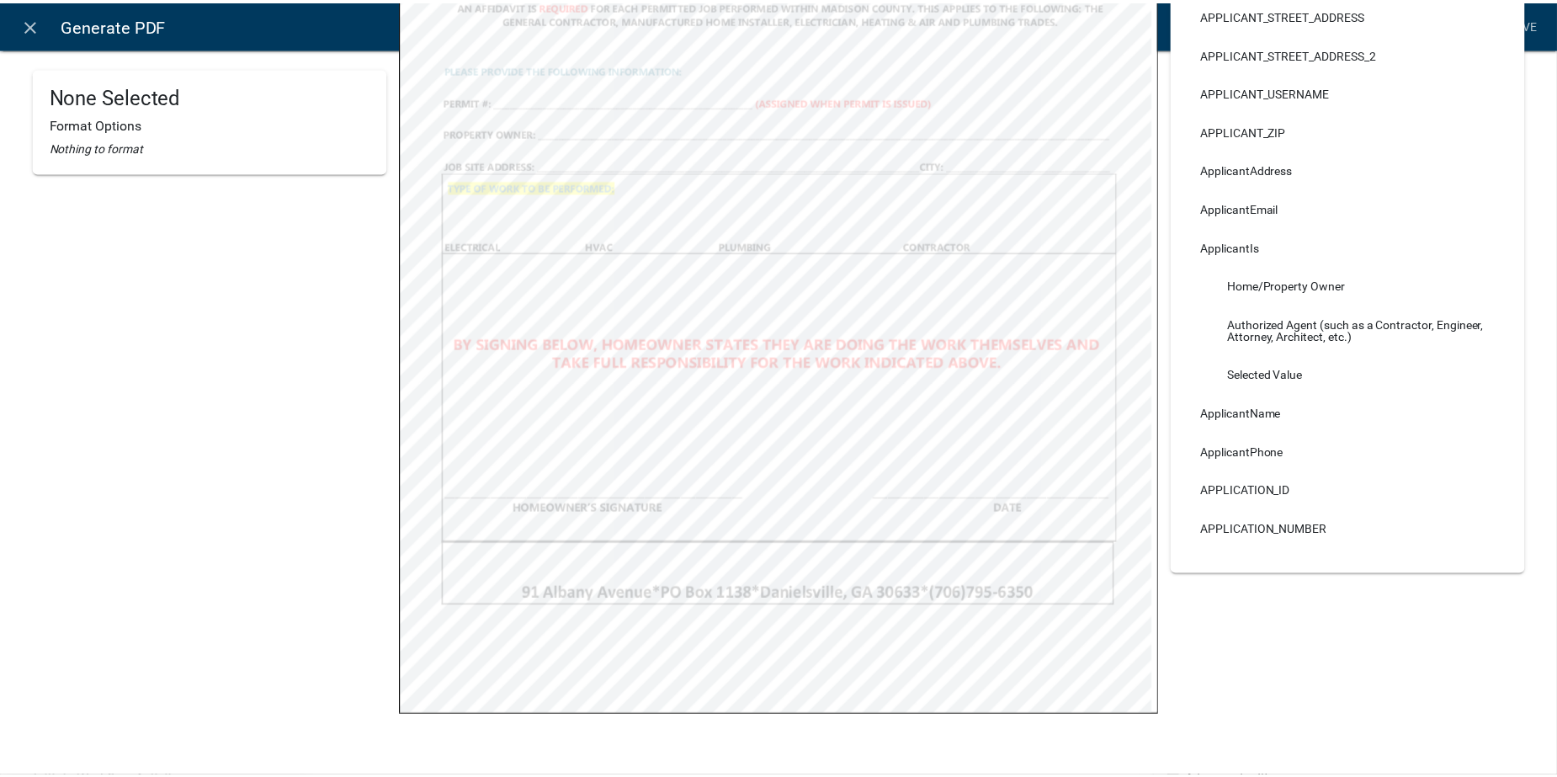
scroll to position [10, 0]
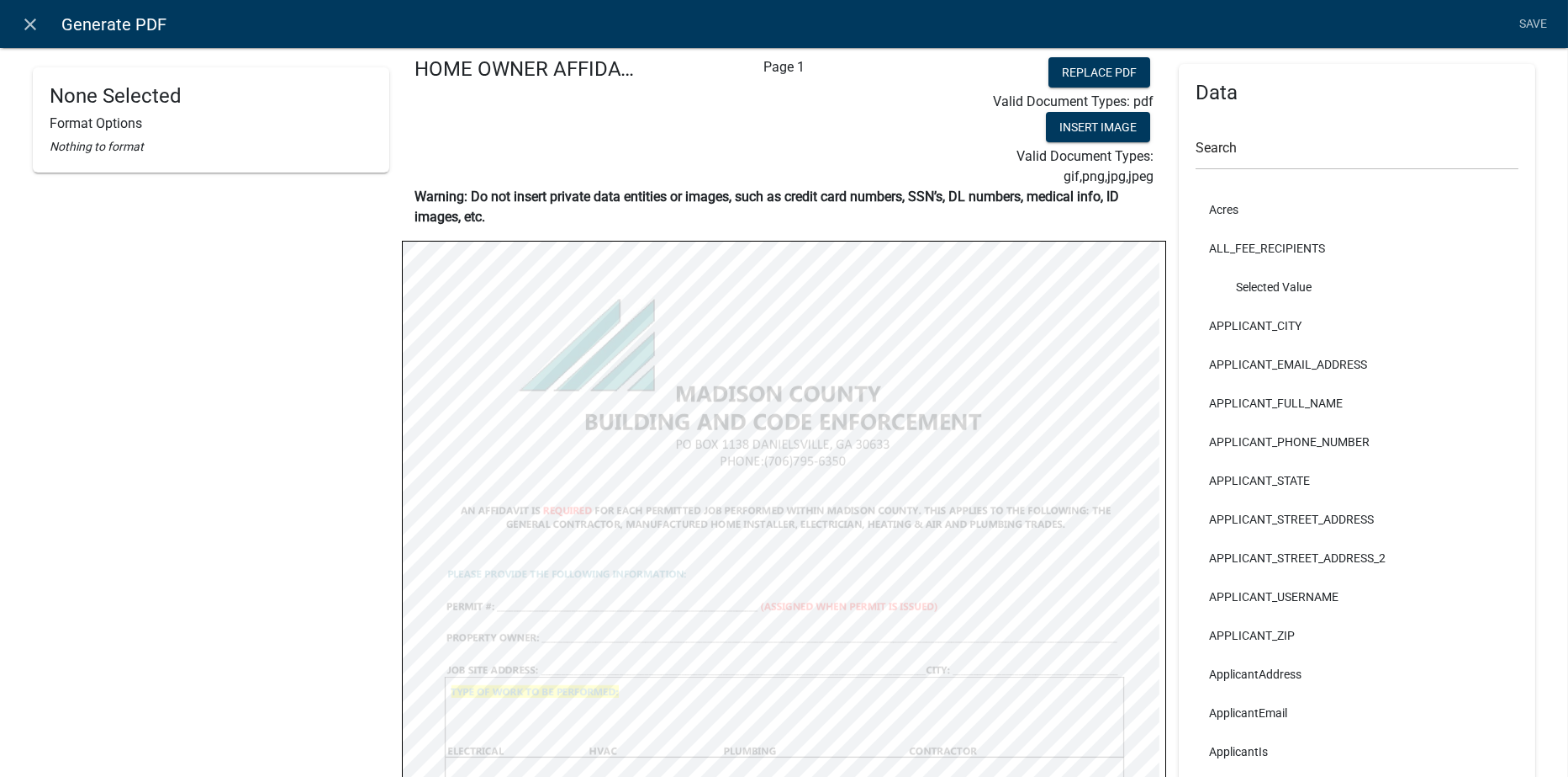
click at [24, 19] on icon "close" at bounding box center [31, 24] width 20 height 20
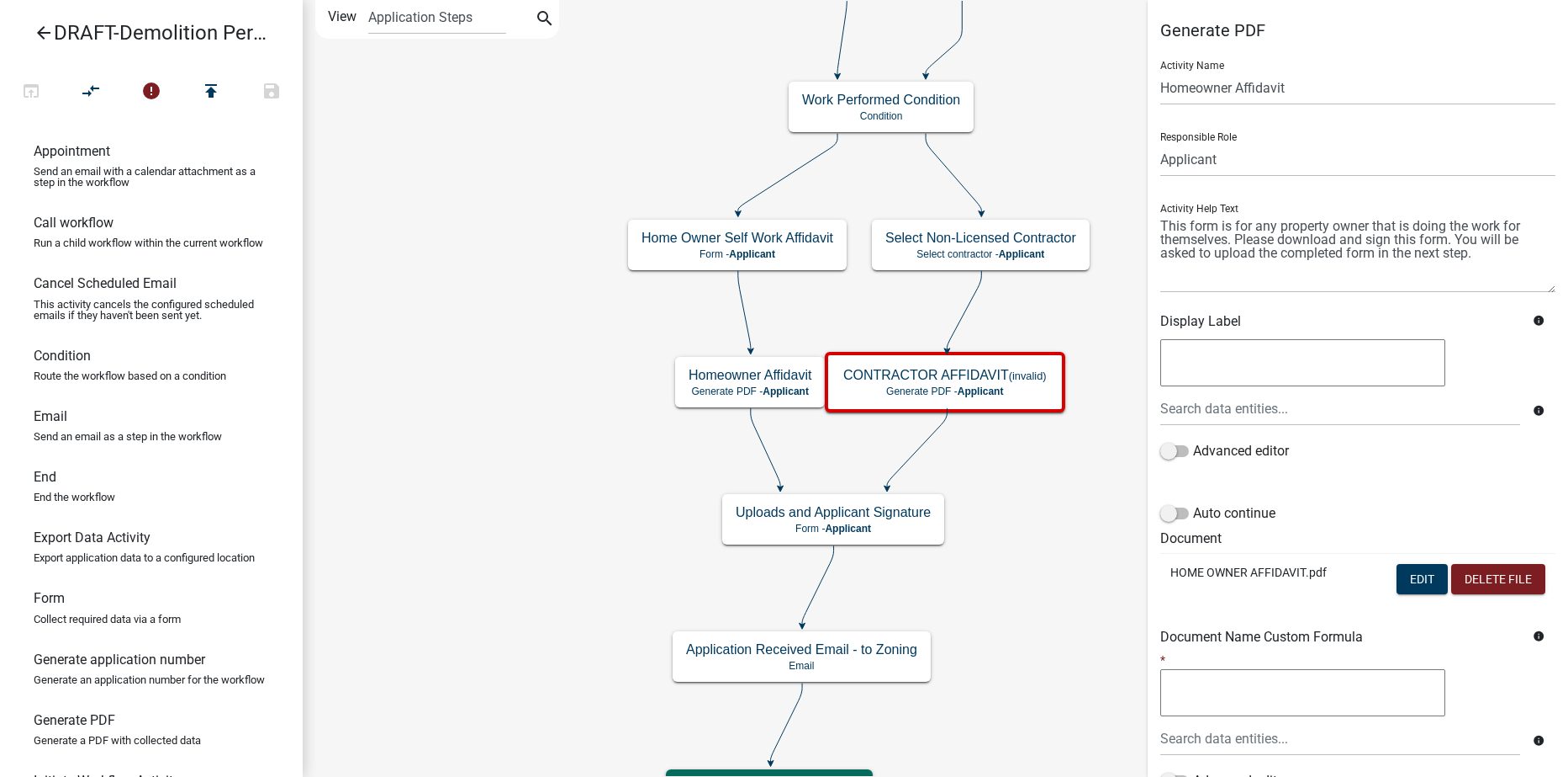
click at [39, 31] on icon "arrow_back" at bounding box center [44, 35] width 20 height 24
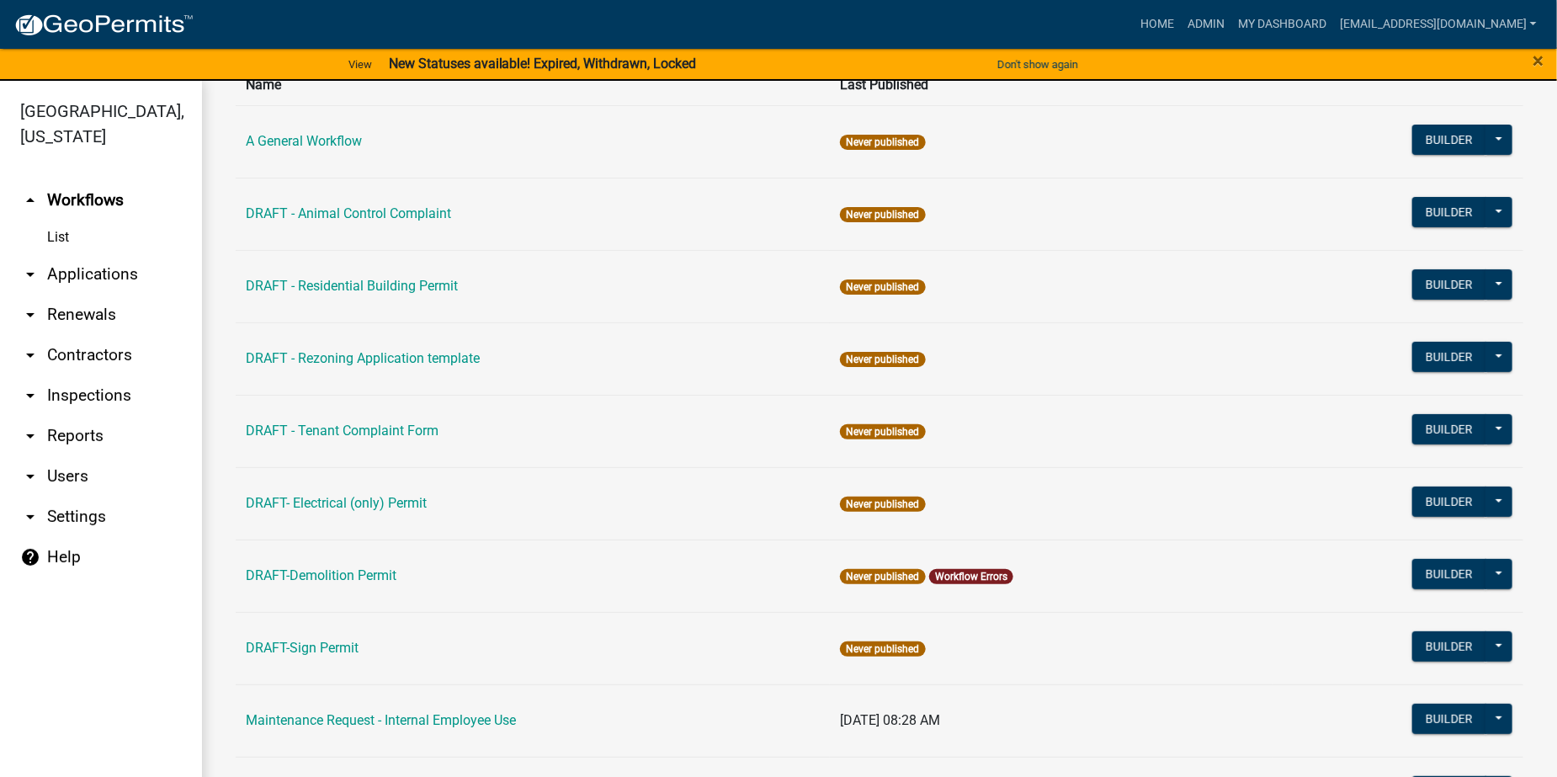
scroll to position [168, 0]
